Goal: Task Accomplishment & Management: Complete application form

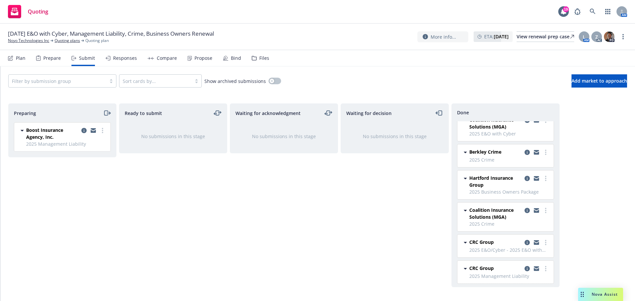
scroll to position [12, 0]
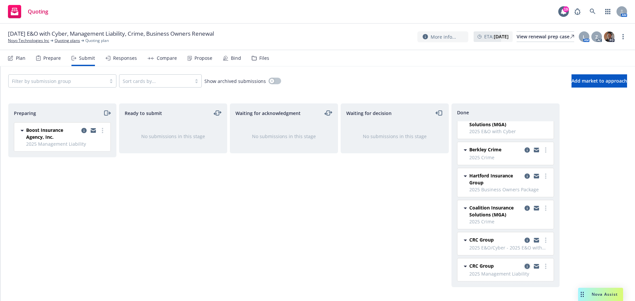
click at [524, 267] on icon "copy logging email" at bounding box center [526, 266] width 5 height 5
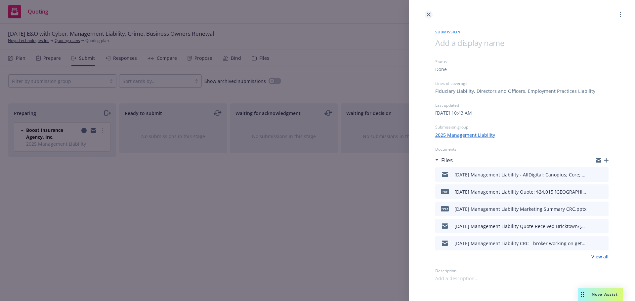
click at [427, 15] on icon "close" at bounding box center [428, 15] width 4 height 4
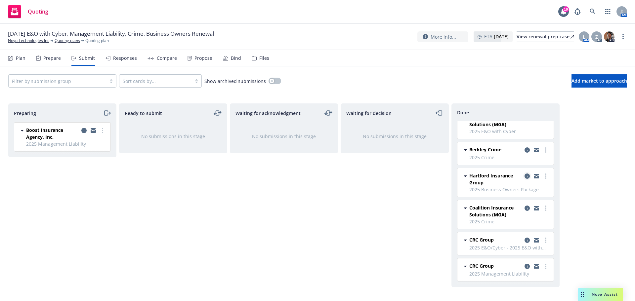
click at [524, 175] on icon "copy logging email" at bounding box center [526, 176] width 5 height 5
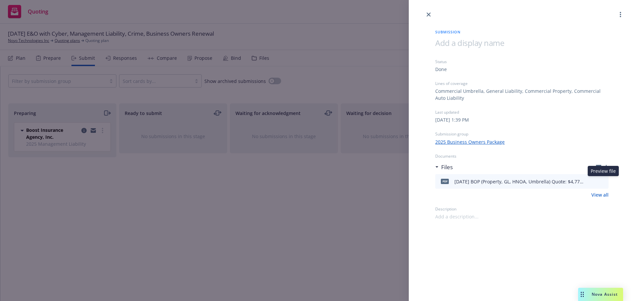
click at [602, 181] on icon "preview file" at bounding box center [602, 181] width 6 height 5
drag, startPoint x: 427, startPoint y: 15, endPoint x: 420, endPoint y: 18, distance: 7.8
click at [427, 15] on icon "close" at bounding box center [428, 15] width 4 height 4
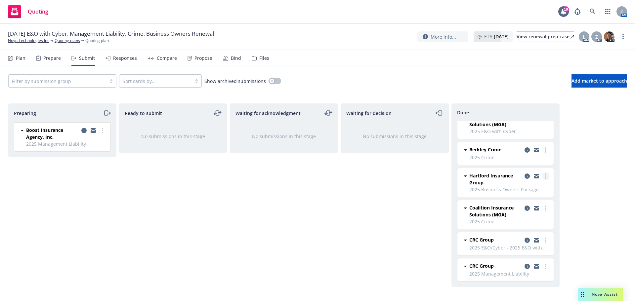
click at [541, 175] on link "more" at bounding box center [545, 176] width 8 height 8
click at [494, 203] on span "Add accepted decision" at bounding box center [511, 203] width 66 height 6
select select "12"
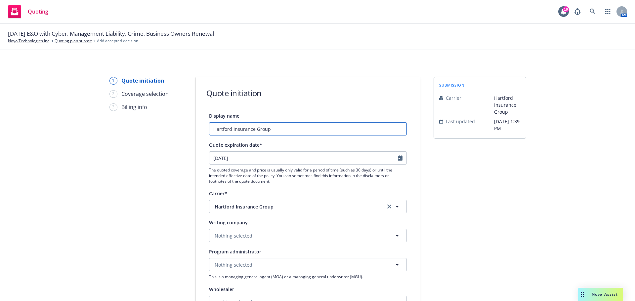
click at [209, 125] on input "Hartford Insurance Group" at bounding box center [308, 128] width 198 height 13
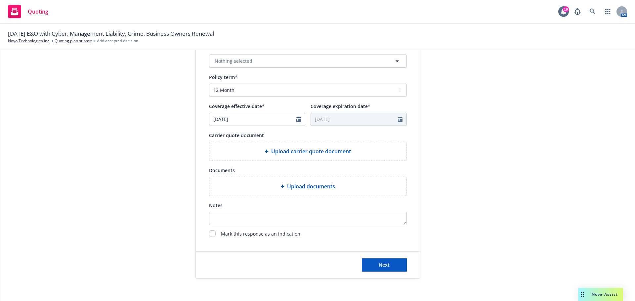
scroll to position [245, 0]
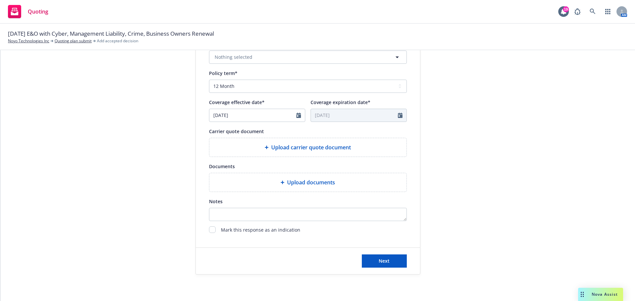
type input "[DATE] BOP Hartford Insurance Group"
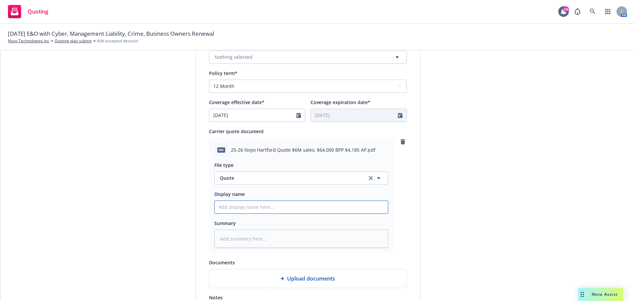
click at [225, 206] on input "Display name" at bounding box center [301, 207] width 173 height 13
type textarea "x"
type input "1"
type textarea "x"
type input "10"
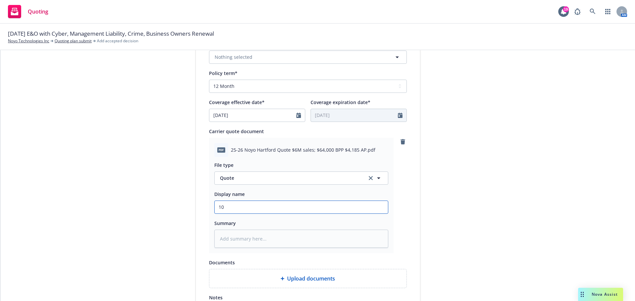
type textarea "x"
type input "10/"
type textarea "x"
type input "10/1"
type textarea "x"
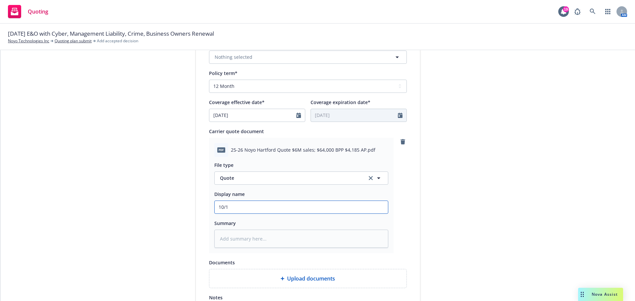
type input "10/1/"
type textarea "x"
type input "10/1/2"
type textarea "x"
type input "[DATE]"
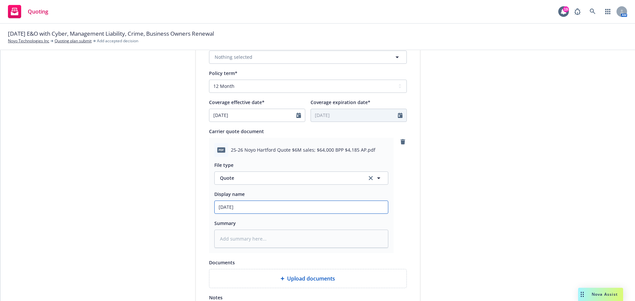
type textarea "x"
type input "10/1/202"
type textarea "x"
type input "[DATE]"
type textarea "x"
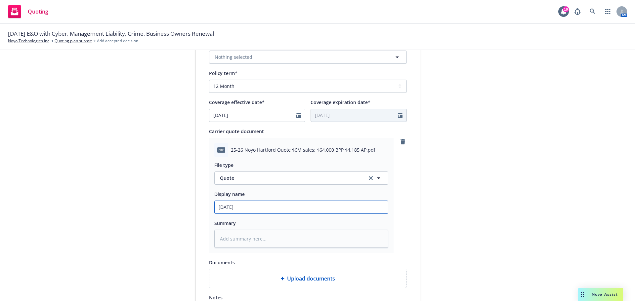
type input "[DATE]"
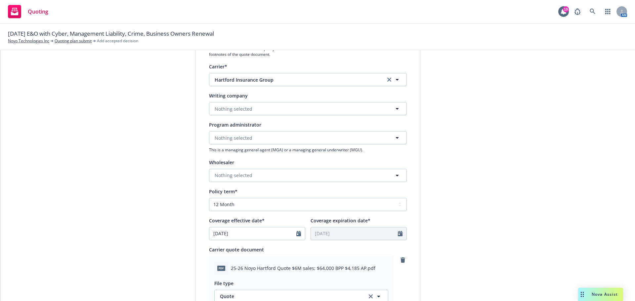
scroll to position [231, 0]
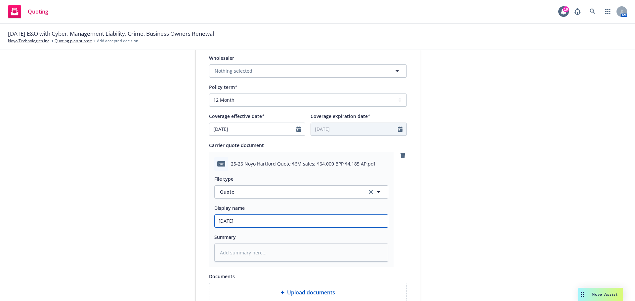
type textarea "x"
type input "[DATE] B"
type textarea "x"
type input "[DATE] BO"
type textarea "x"
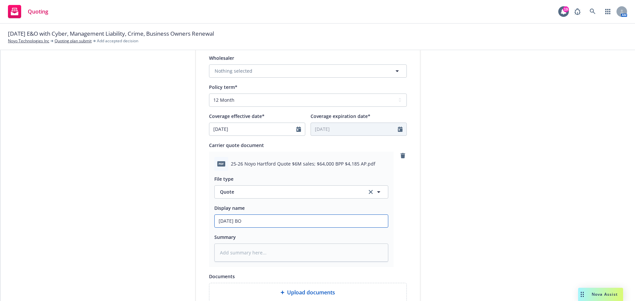
type input "[DATE] BOP"
type textarea "x"
type input "[DATE] BOP"
type textarea "x"
type input "[DATE] BOP Q"
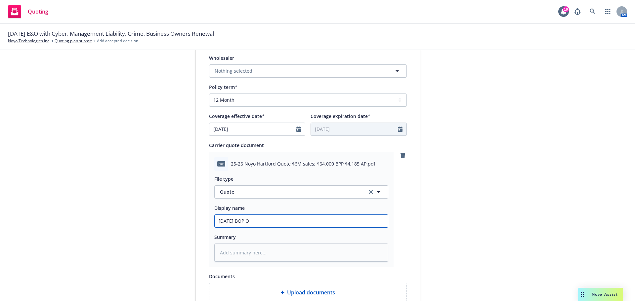
type textarea "x"
type input "[DATE] BOP Qu"
type textarea "x"
type input "[DATE] BOP Quo"
type textarea "x"
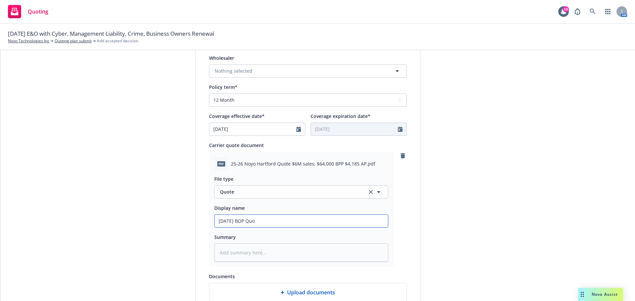
type input "[DATE] BOP Quot"
type textarea "x"
type input "[DATE] BOP Quote"
type textarea "x"
type input "[DATE] BOP Quote:"
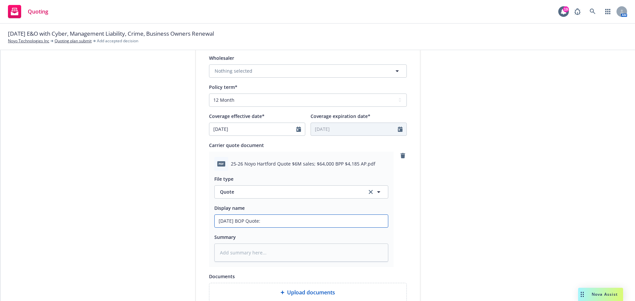
type textarea "x"
type input "[DATE] BOP Quote:"
type textarea "x"
type input "[DATE] BOP Quote: $"
type textarea "x"
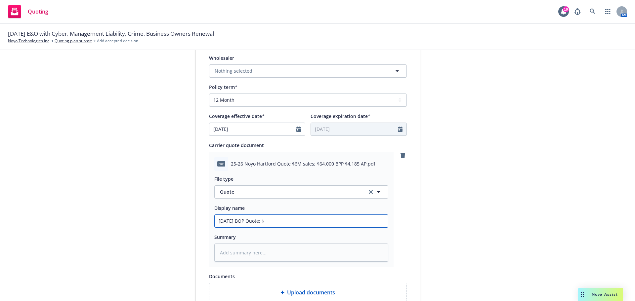
type input "[DATE] BOP Quote: $4"
type textarea "x"
type input "[DATE] BOP Quote: $4,"
type textarea "x"
type input "[DATE] BOP Quote: $4,1"
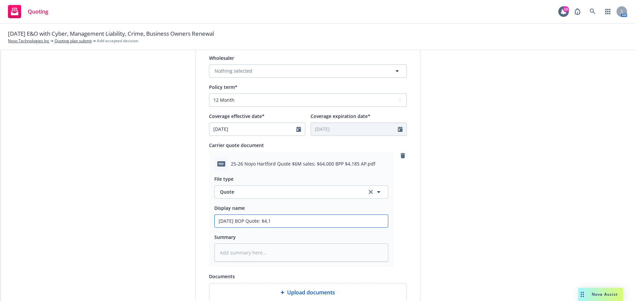
type textarea "x"
type input "[DATE] BOP Quote: $4,18"
type textarea "x"
type input "[DATE] BOP Quote: $4,185"
type textarea "x"
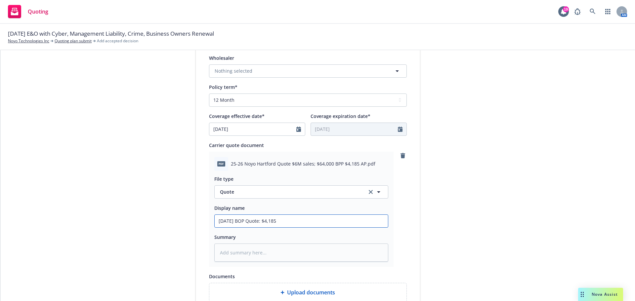
type input "[DATE] BOP Quote: $4,185"
type textarea "x"
type input "[DATE] BOP Quote: $4,185 H"
type textarea "x"
type input "[DATE] BOP Quote: $4,185 Ha"
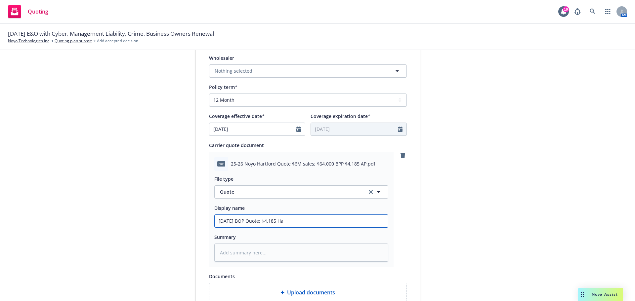
type textarea "x"
type input "[DATE] BOP Quote: $4,185 Har"
type textarea "x"
type input "[DATE] BOP Quote: $4,185 [PERSON_NAME]"
type textarea "x"
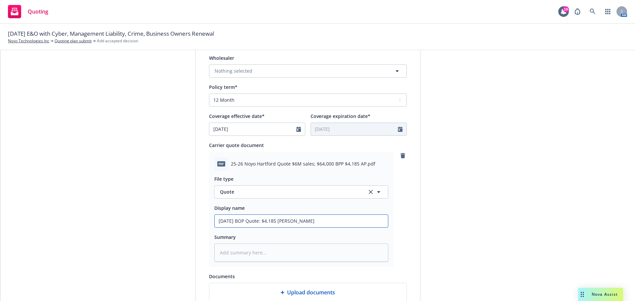
type input "[DATE] BOP Quote: $4,185 Hartf"
type textarea "x"
type input "[DATE] BOP Quote: $4,185 Hartfo"
type textarea "x"
type input "[DATE] BOP Quote: $4,185 Hartfor"
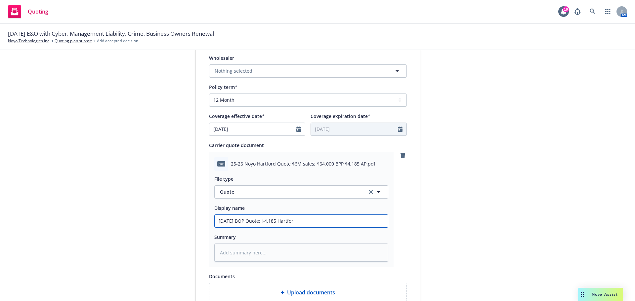
type textarea "x"
type input "[DATE] BOP Quote: $4,185 [GEOGRAPHIC_DATA]"
click at [251, 219] on input "[DATE] BOP Quote: $4,185 [GEOGRAPHIC_DATA]" at bounding box center [301, 221] width 173 height 13
type textarea "x"
type input "[DATE] BOP RQuote: $4,185 [GEOGRAPHIC_DATA]"
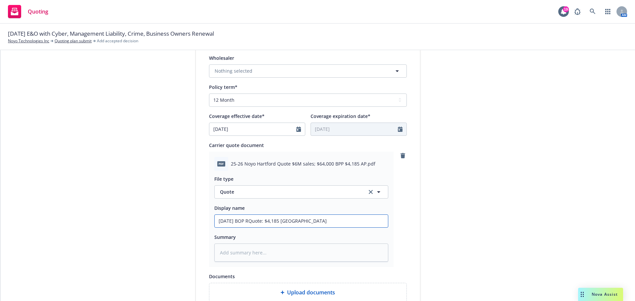
type textarea "x"
type input "[DATE] BOP ReQuote: $4,185 [GEOGRAPHIC_DATA]"
type textarea "x"
type input "[DATE] BOP RenQuote: $4,185 [GEOGRAPHIC_DATA]"
type textarea "x"
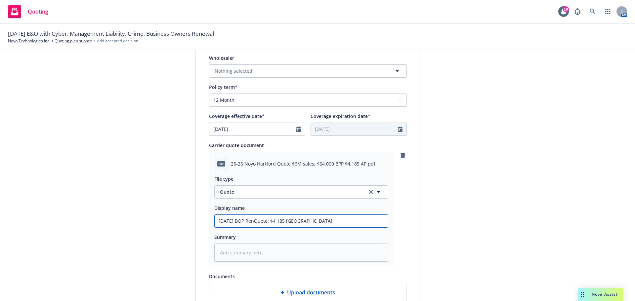
type input "[DATE] BOP ReneQuote: $4,185 [GEOGRAPHIC_DATA]"
type textarea "x"
type input "[DATE] BOP RenewQuote: $4,185 [GEOGRAPHIC_DATA]"
type textarea "x"
type input "[DATE] BOP RenewaQuote: $4,185 [GEOGRAPHIC_DATA]"
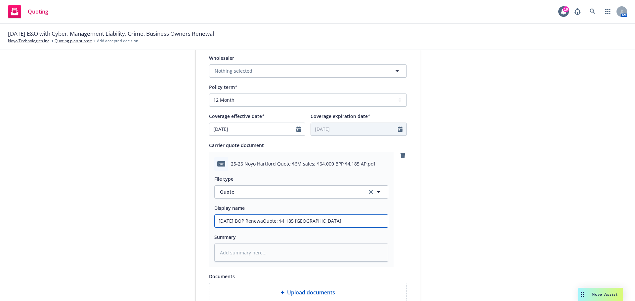
type textarea "x"
type input "[DATE] BOP RenewalQuote: $4,185 [GEOGRAPHIC_DATA]"
type textarea "x"
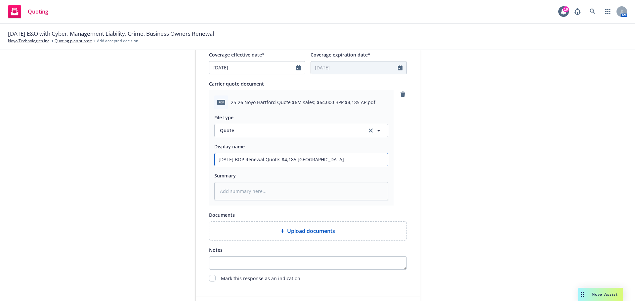
scroll to position [341, 0]
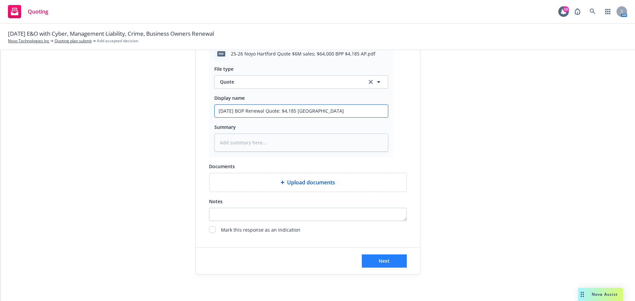
type input "[DATE] BOP Renewal Quote: $4,185 [GEOGRAPHIC_DATA]"
click at [391, 263] on button "Next" at bounding box center [384, 261] width 45 height 13
type textarea "x"
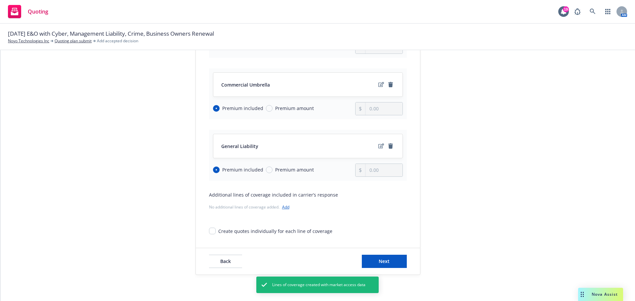
scroll to position [209, 0]
click at [388, 256] on button "Next" at bounding box center [384, 261] width 45 height 13
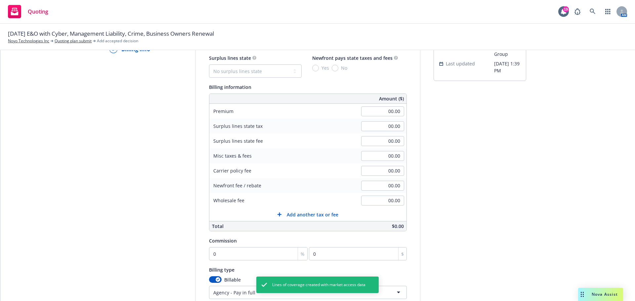
scroll to position [57, 0]
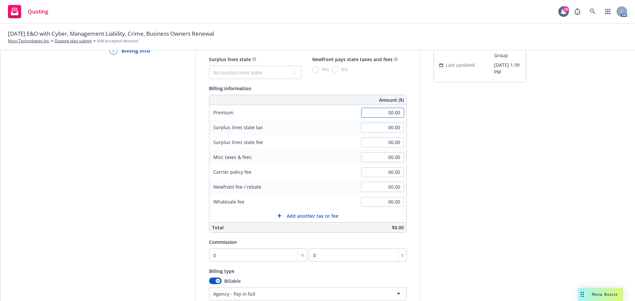
click at [380, 115] on input "00.00" at bounding box center [382, 113] width 43 height 10
type input "4,185.00"
click at [220, 256] on input "0" at bounding box center [258, 255] width 99 height 13
type input "1"
type input "41.85"
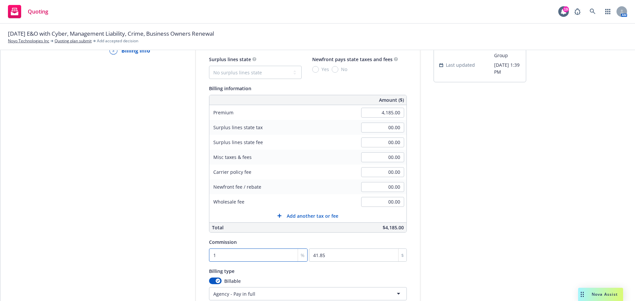
type input "15"
type input "627.75"
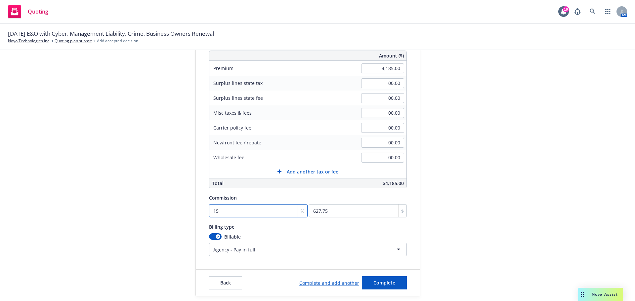
scroll to position [123, 0]
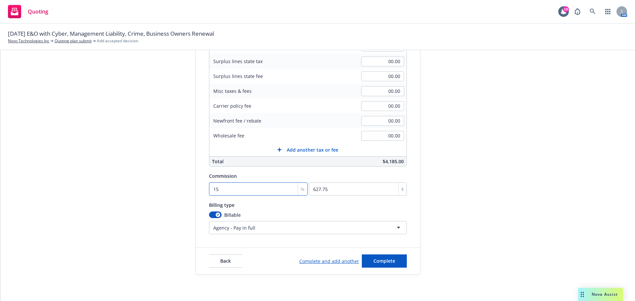
type input "15"
click at [262, 231] on html "Quoting 19 AM [DATE] E&O with Cyber, Management Liability, Crime, Business Owne…" at bounding box center [317, 150] width 635 height 301
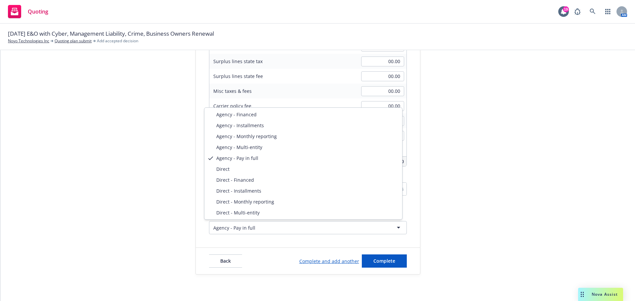
select select "DIRECT"
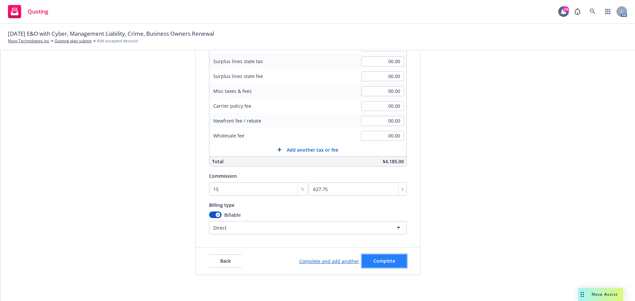
click at [383, 259] on span "Complete" at bounding box center [384, 261] width 22 height 6
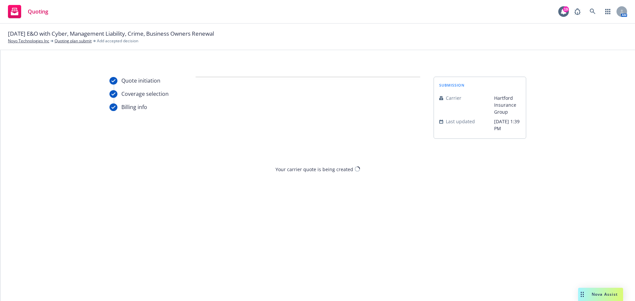
scroll to position [0, 0]
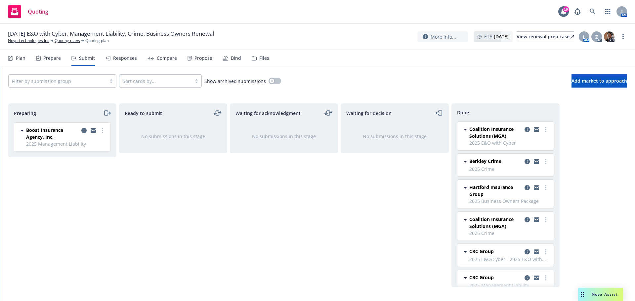
click at [255, 58] on div "Files" at bounding box center [261, 58] width 18 height 16
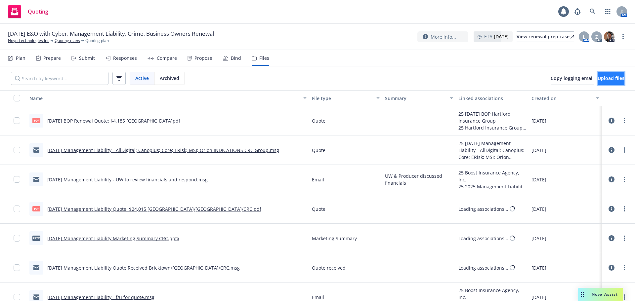
click at [603, 79] on span "Upload files" at bounding box center [610, 78] width 27 height 6
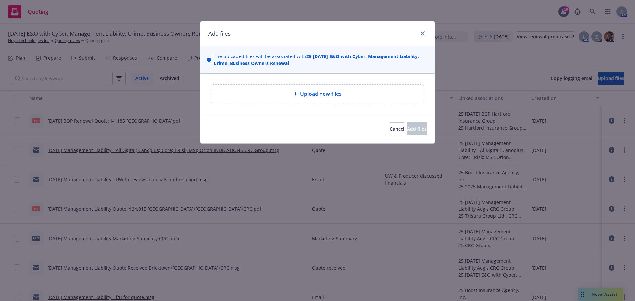
type textarea "x"
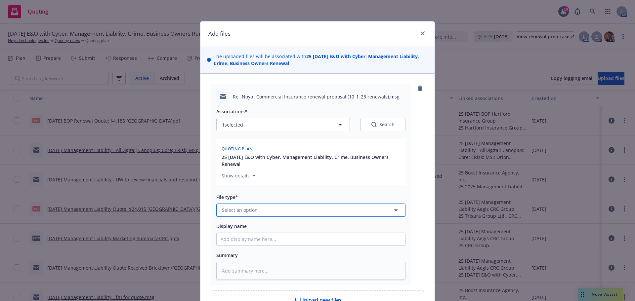
click at [225, 210] on span "Select an option" at bounding box center [240, 210] width 36 height 7
type input "email"
click at [223, 189] on span "Email" at bounding box center [229, 191] width 12 height 7
click at [235, 237] on input "Display name" at bounding box center [311, 239] width 188 height 13
type textarea "x"
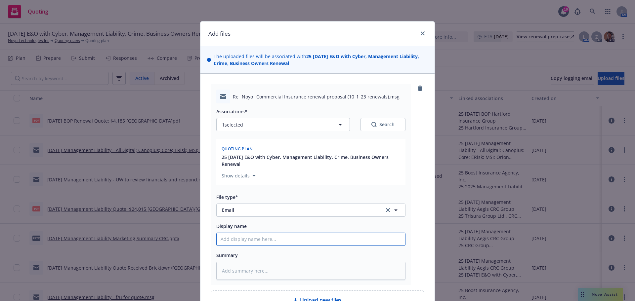
type input "1"
type textarea "x"
type input "10"
type textarea "x"
type input "10/"
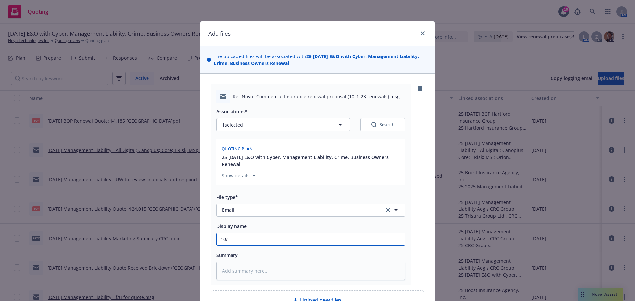
type textarea "x"
type input "10/1"
type textarea "x"
type input "10/1/"
type textarea "x"
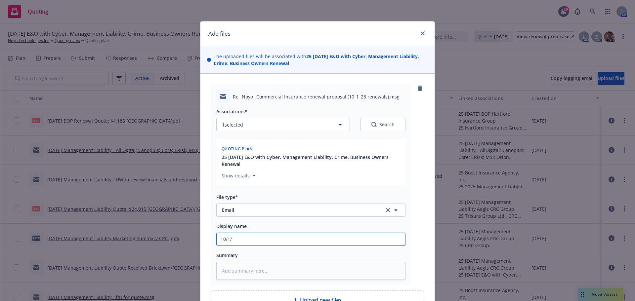
type input "10/1/2"
type textarea "x"
type input "[DATE]"
type textarea "x"
type input "10/1/202"
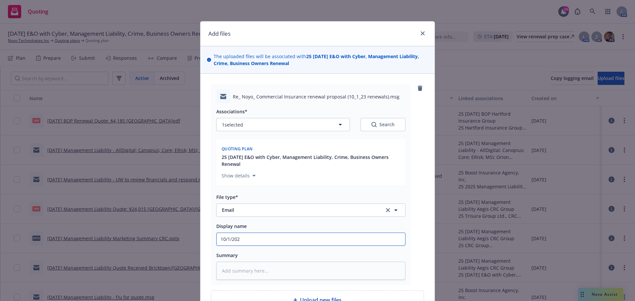
type textarea "x"
type input "[DATE]"
type textarea "x"
type input "[DATE]"
type textarea "x"
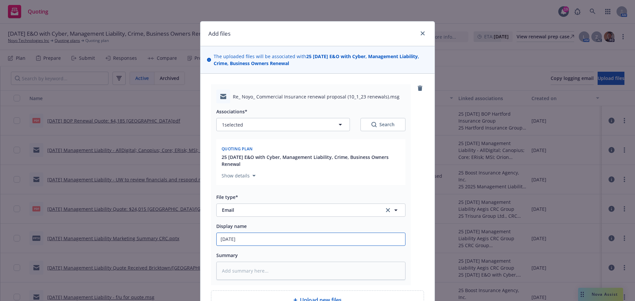
type input "[DATE] B"
type textarea "x"
type input "[DATE] BO"
type textarea "x"
type input "[DATE] BOP"
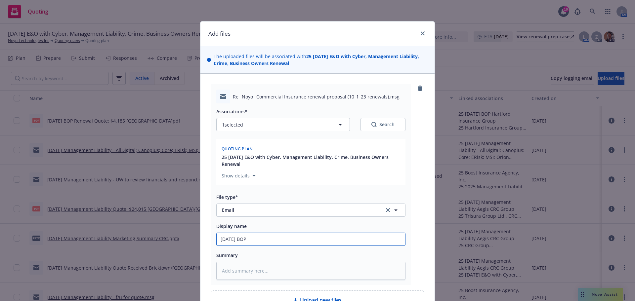
type textarea "x"
type input "[DATE] BOP"
type textarea "x"
type input "[DATE] BOP -"
type textarea "x"
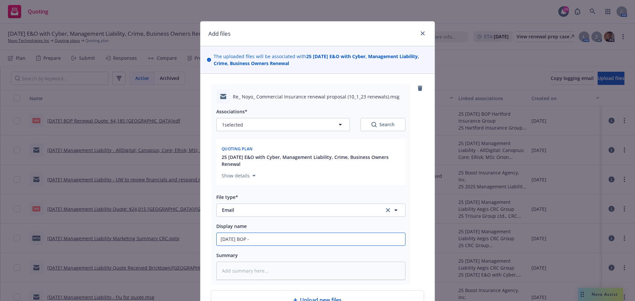
type input "[DATE] BOP -"
type textarea "x"
type input "[DATE] BOP - U"
type textarea "x"
type input "[DATE] BOP - Us"
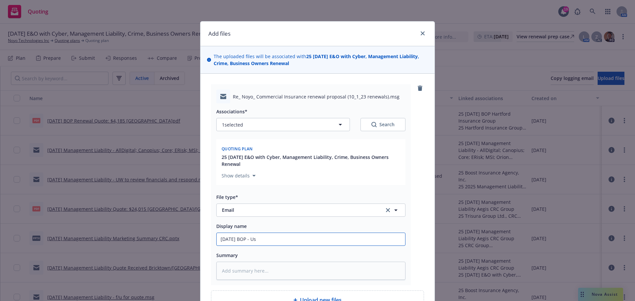
type textarea "x"
type input "[DATE] BOP - Use"
type textarea "x"
type input "[DATE] BOP - Use"
type textarea "x"
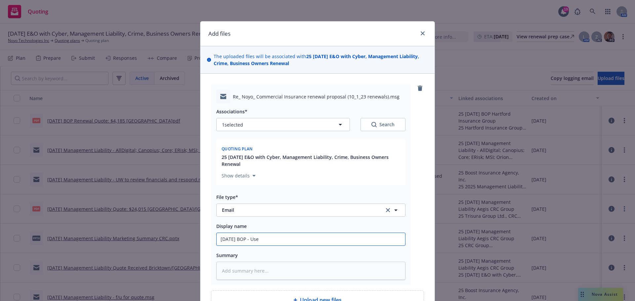
type input "[DATE] BOP - Use $"
type textarea "x"
type input "[DATE] BOP - Use $6"
type textarea "x"
type input "[DATE] BOP - Use $6M"
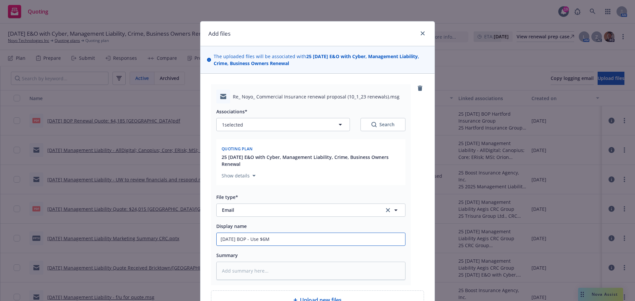
type textarea "x"
type input "[DATE] BOP - Use $6M"
type textarea "x"
type input "[DATE] BOP - Use $6M s"
type textarea "x"
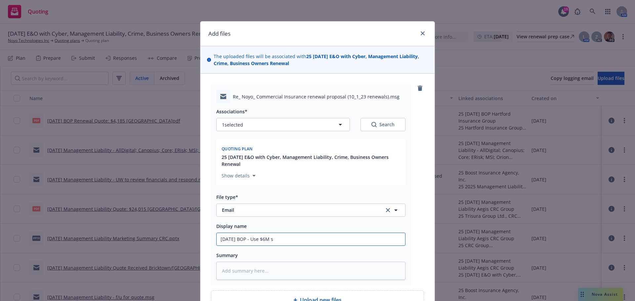
type input "[DATE] BOP - Use $6M sa"
type textarea "x"
type input "[DATE] BOP - Use $6M [PERSON_NAME]"
type textarea "x"
type input "[DATE] BOP - Use $6M sale"
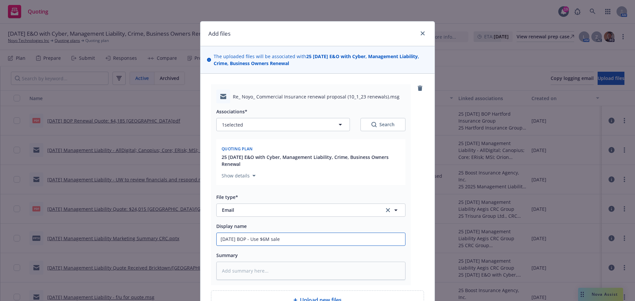
type textarea "x"
type input "[DATE] BOP - Use $6M sales"
type textarea "x"
type input "[DATE] BOP - Use $6M sales"
type textarea "x"
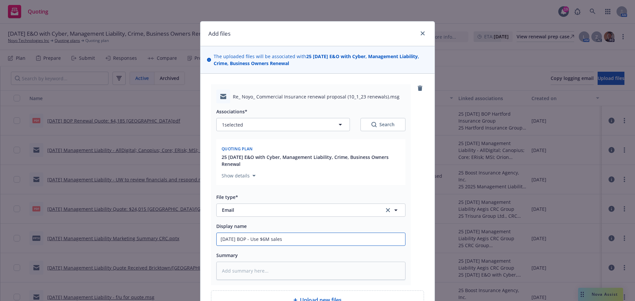
type input "[DATE] BOP - Use $6M sales p"
type textarea "x"
type input "[DATE] BOP - Use $6M sales pe"
type textarea "x"
type input "[DATE] BOP - Use $6M sales per"
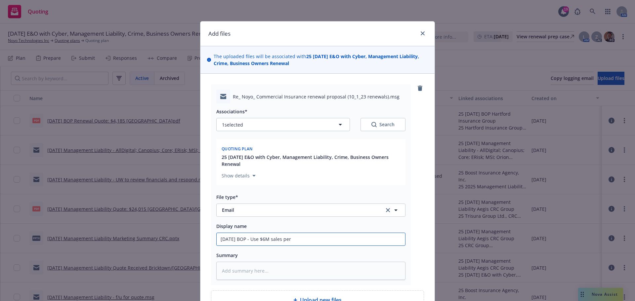
type textarea "x"
type input "[DATE] BOP - Use $6M sales per"
type textarea "x"
type input "[DATE] BOP - Use $6M sales per p"
type textarea "x"
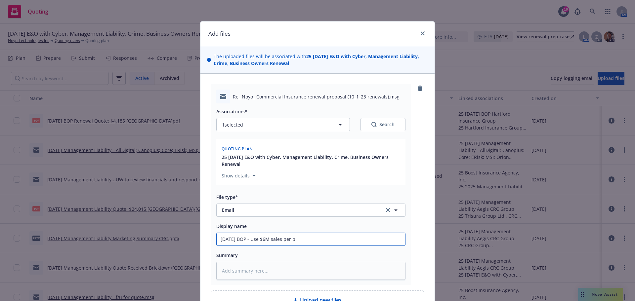
type input "[DATE] BOP - Use $6M sales per pr"
type textarea "x"
type input "[DATE] BOP - Use $6M sales per pro"
type textarea "x"
type input "[DATE] BOP - Use $6M sales per prod"
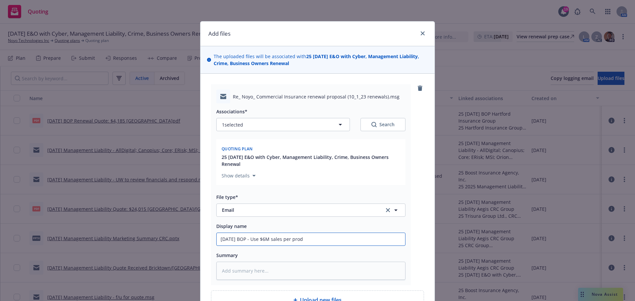
type textarea "x"
type input "[DATE] BOP - Use $6M sales per produ"
type textarea "x"
type input "[DATE] BOP - Use $6M sales per produc"
type textarea "x"
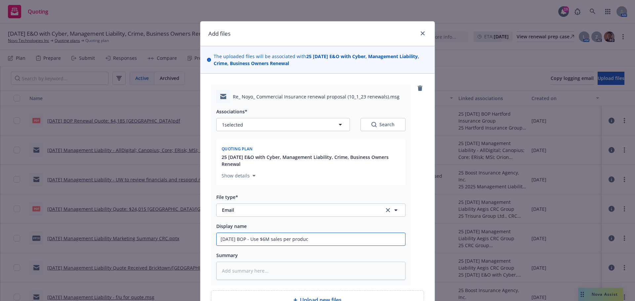
type input "[DATE] BOP - Use $6M sales per produce"
type textarea "x"
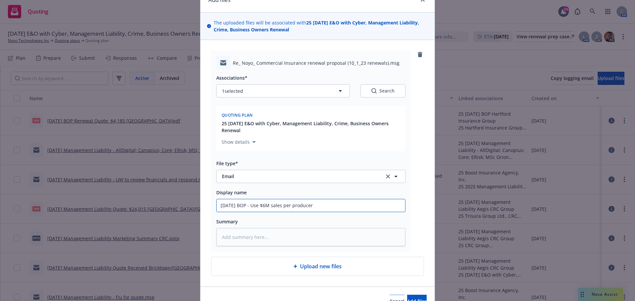
scroll to position [70, 0]
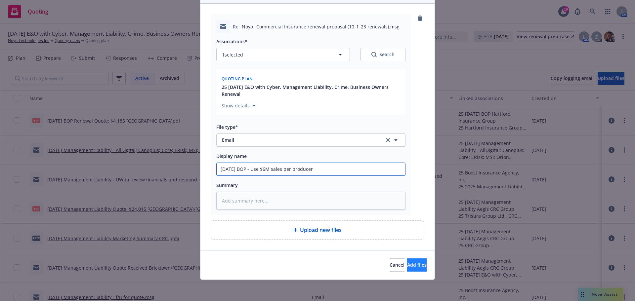
type input "[DATE] BOP - Use $6M sales per producer"
click at [409, 267] on span "Add files" at bounding box center [417, 265] width 20 height 6
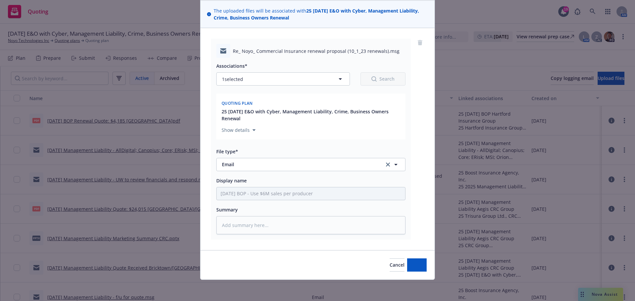
scroll to position [46, 0]
type textarea "x"
